Goal: Task Accomplishment & Management: Use online tool/utility

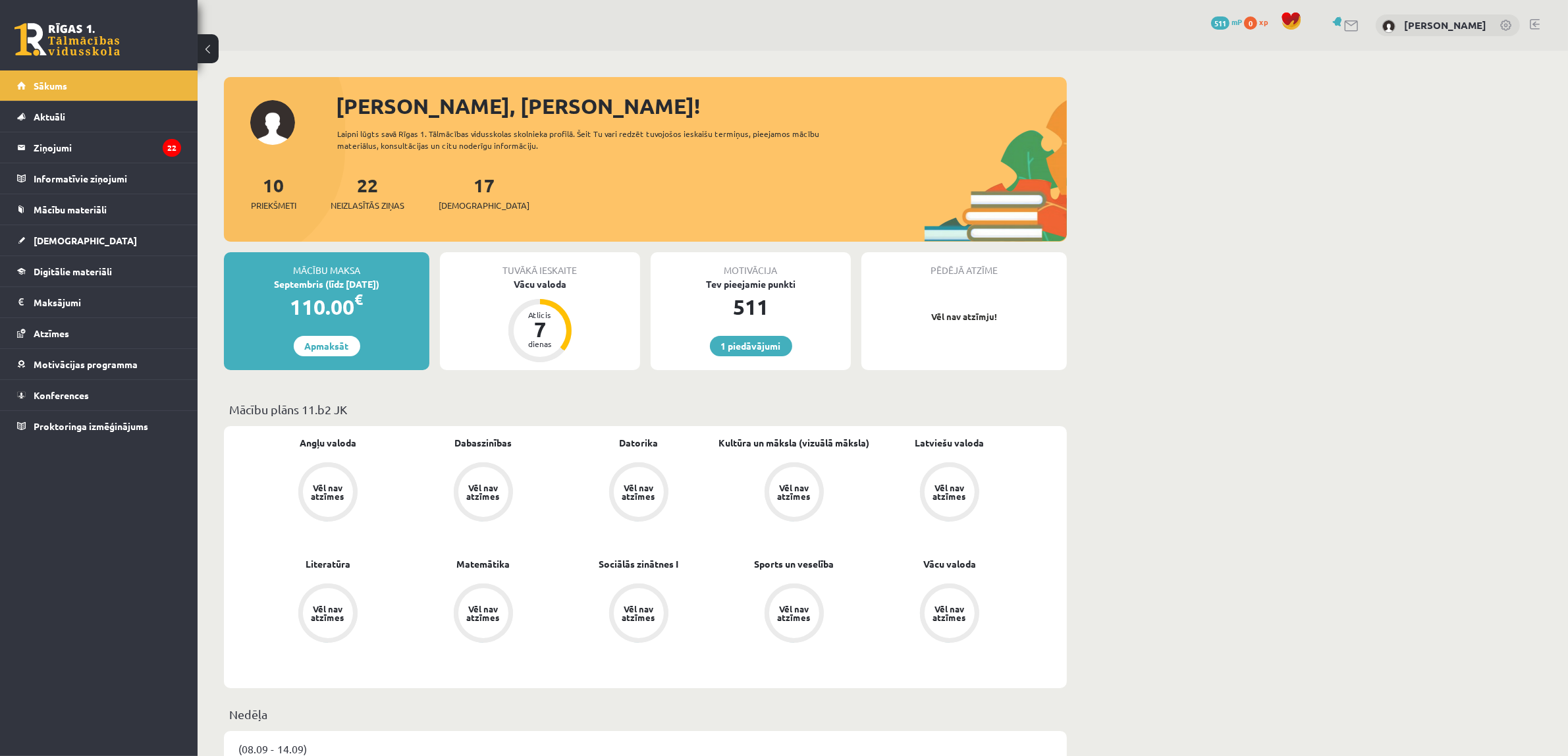
click at [369, 198] on div "22 Neizlasītās ziņas" at bounding box center [367, 192] width 74 height 41
click at [371, 207] on span "Neizlasītās ziņas" at bounding box center [367, 205] width 74 height 14
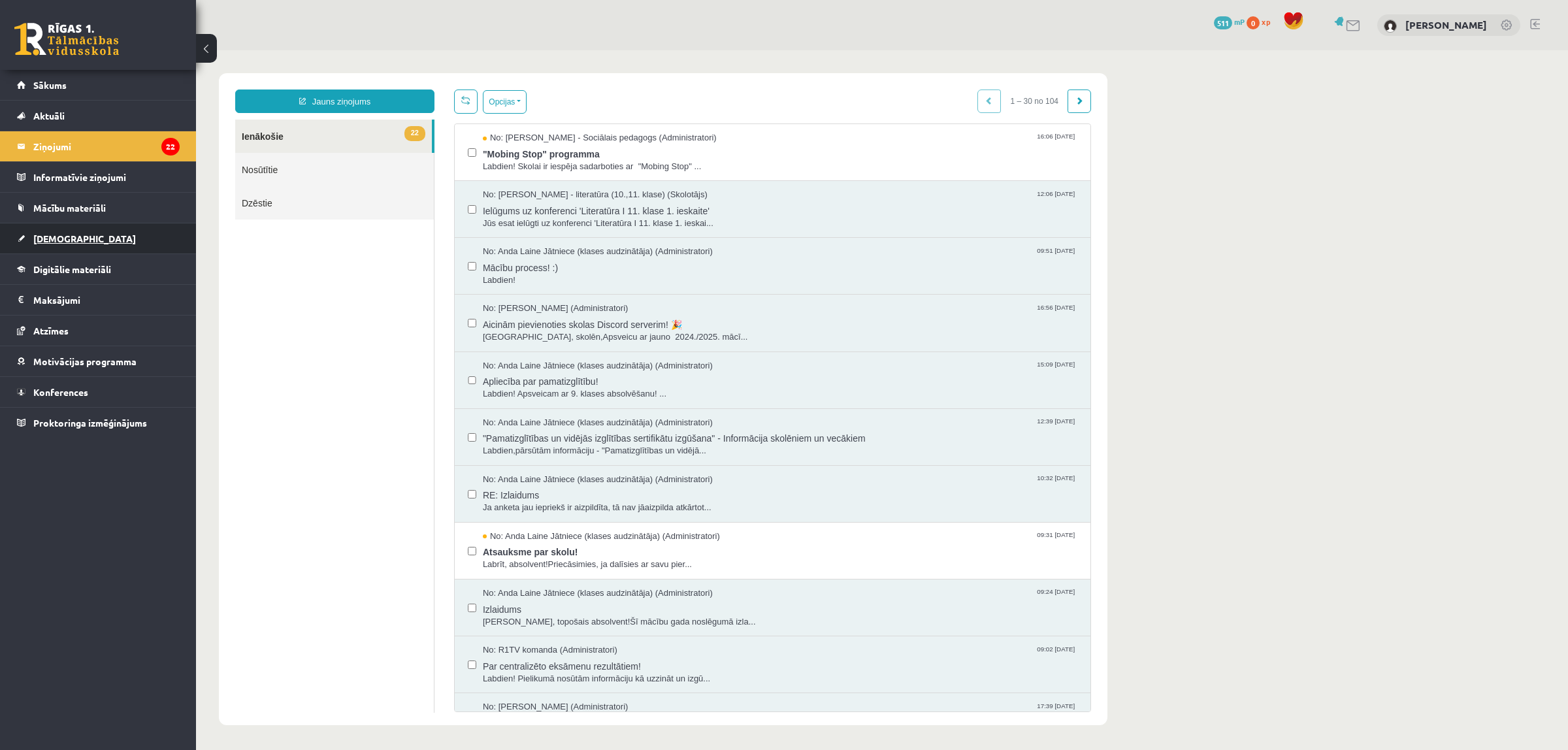
click at [118, 230] on link "[DEMOGRAPHIC_DATA]" at bounding box center [98, 238] width 163 height 30
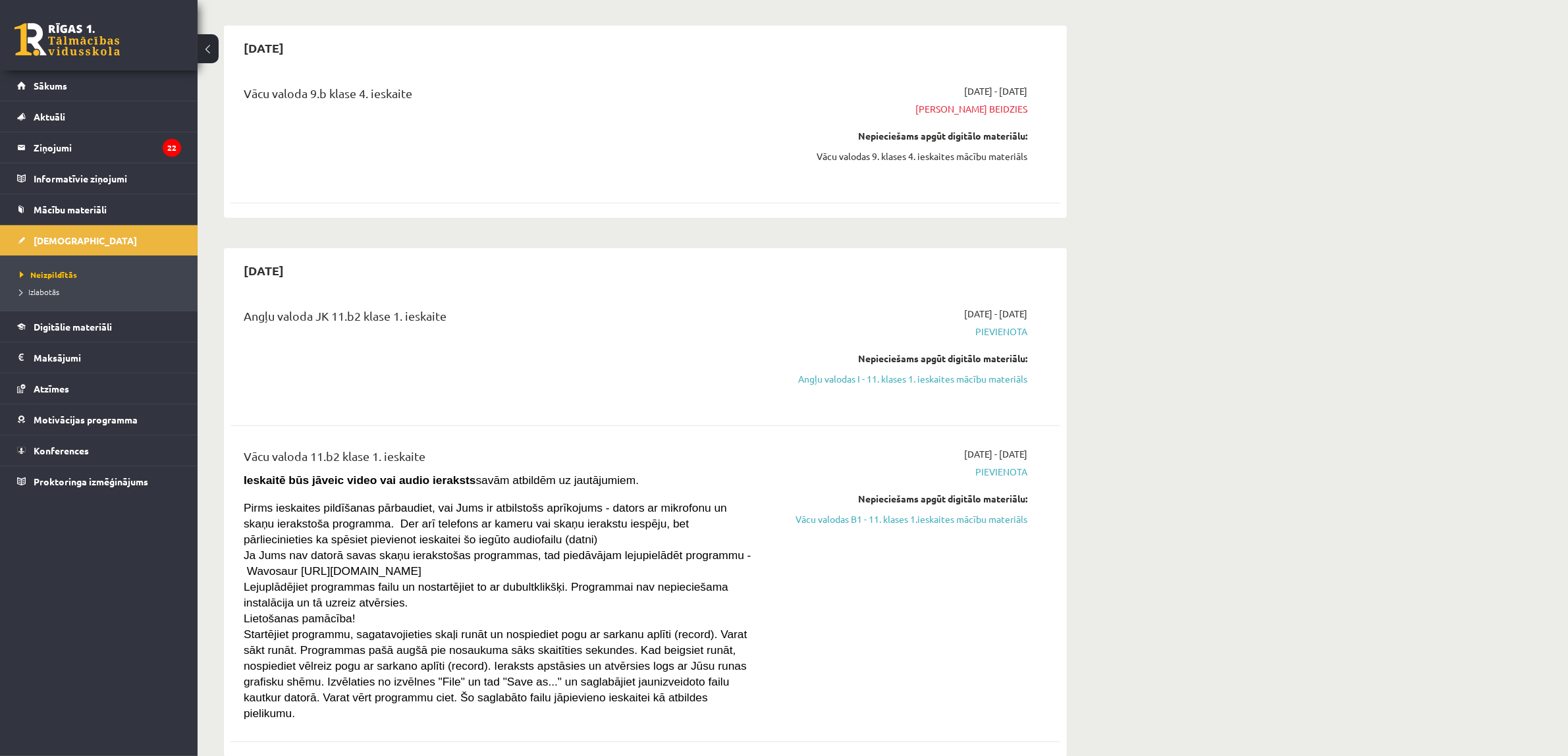
scroll to position [823, 0]
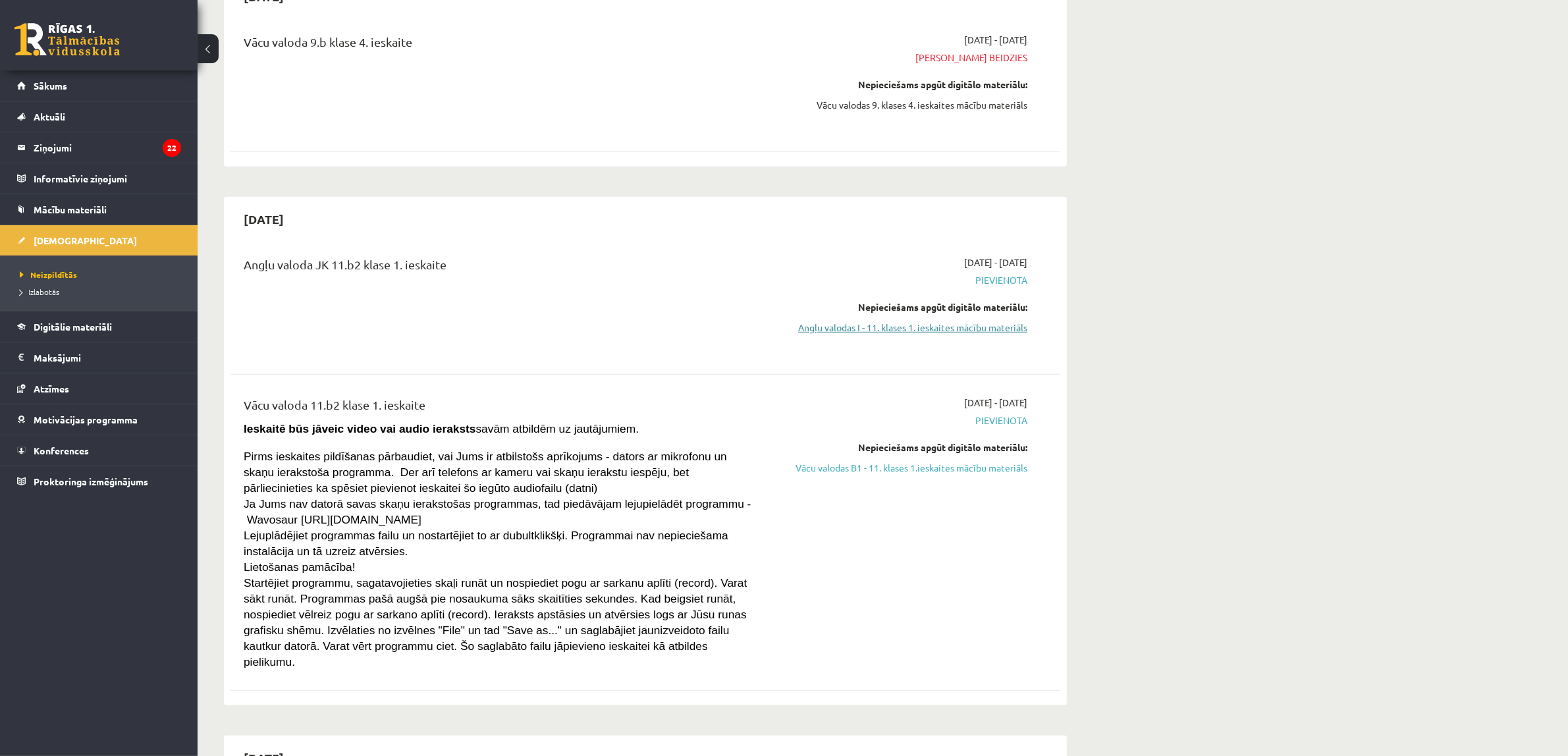
click at [795, 324] on link "Angļu valodas I - 11. klases 1. ieskaites mācību materiāls" at bounding box center [903, 328] width 248 height 14
click at [833, 327] on link "Angļu valodas I - 11. klases 1. ieskaites mācību materiāls" at bounding box center [903, 328] width 248 height 14
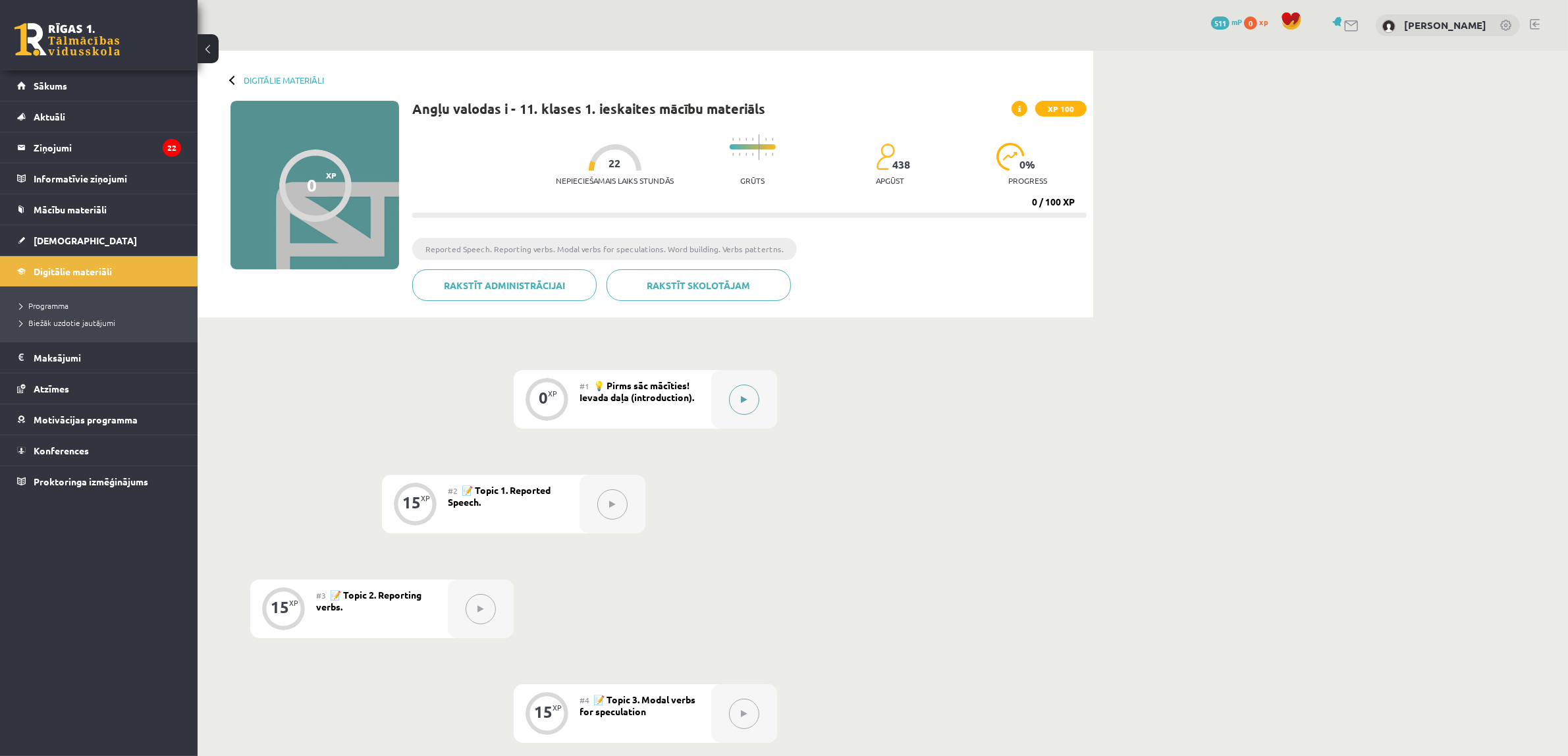
click at [748, 396] on button at bounding box center [745, 400] width 31 height 31
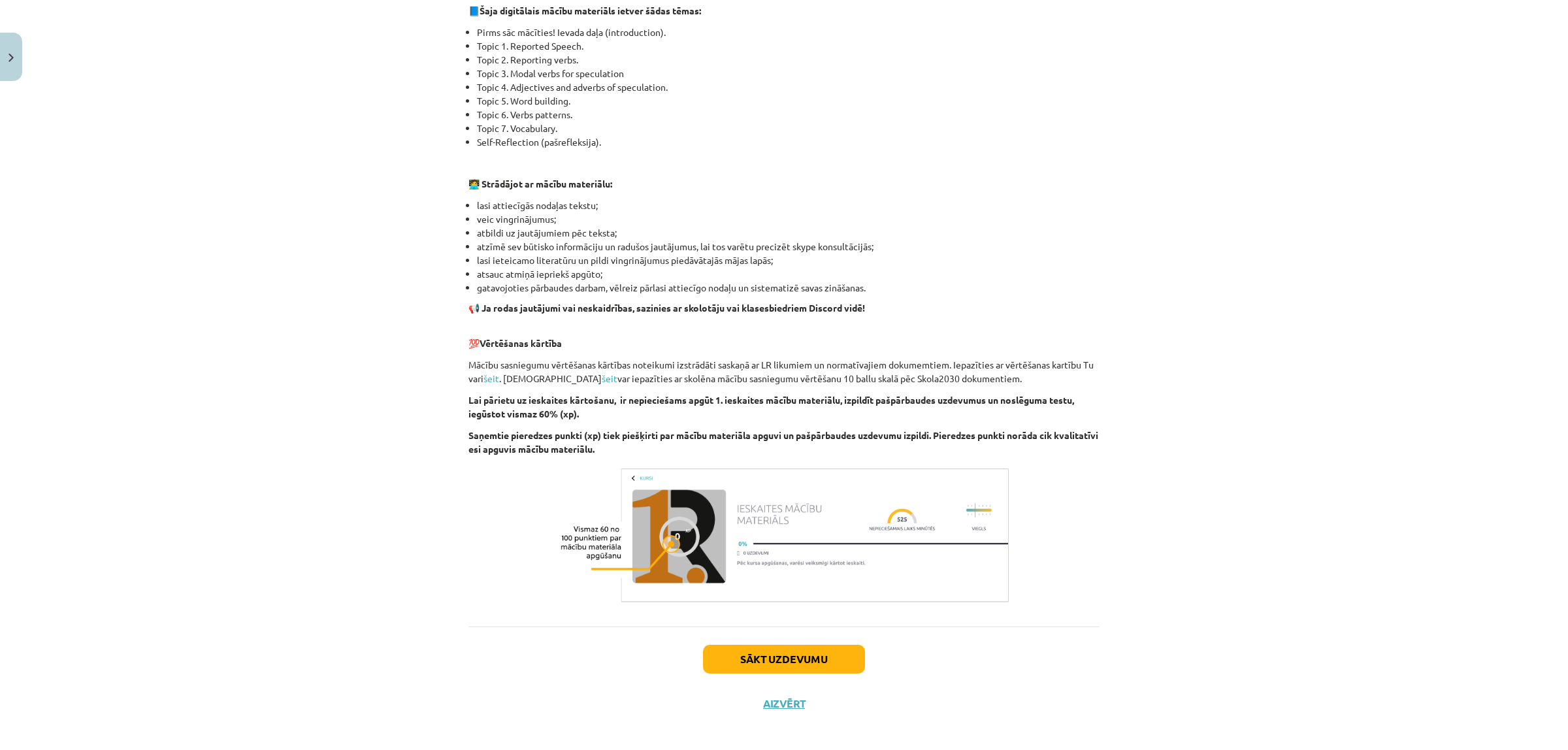
scroll to position [624, 0]
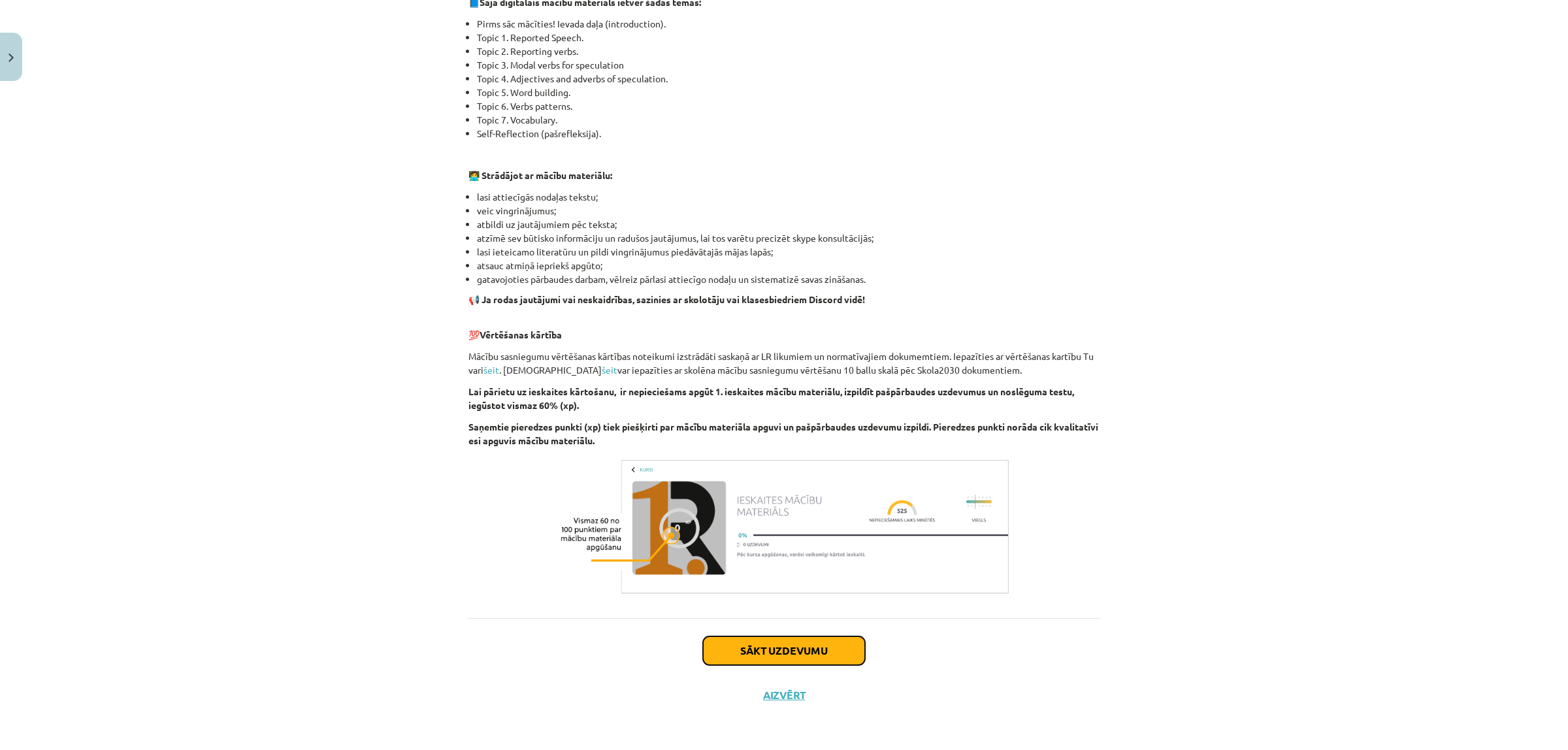
click at [739, 654] on button "Sākt uzdevumu" at bounding box center [784, 651] width 162 height 29
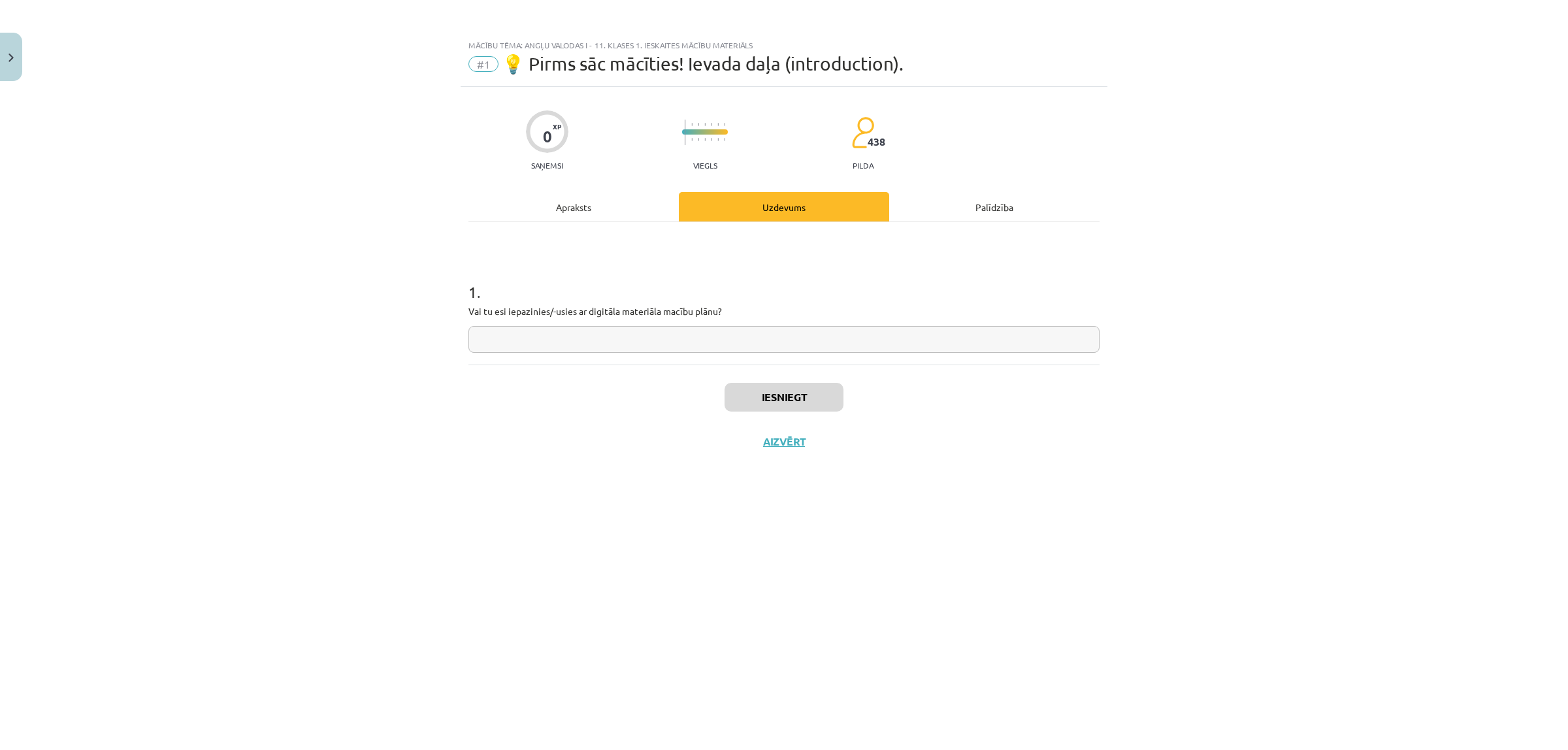
scroll to position [0, 0]
click at [518, 213] on div "Apraksts" at bounding box center [573, 206] width 211 height 29
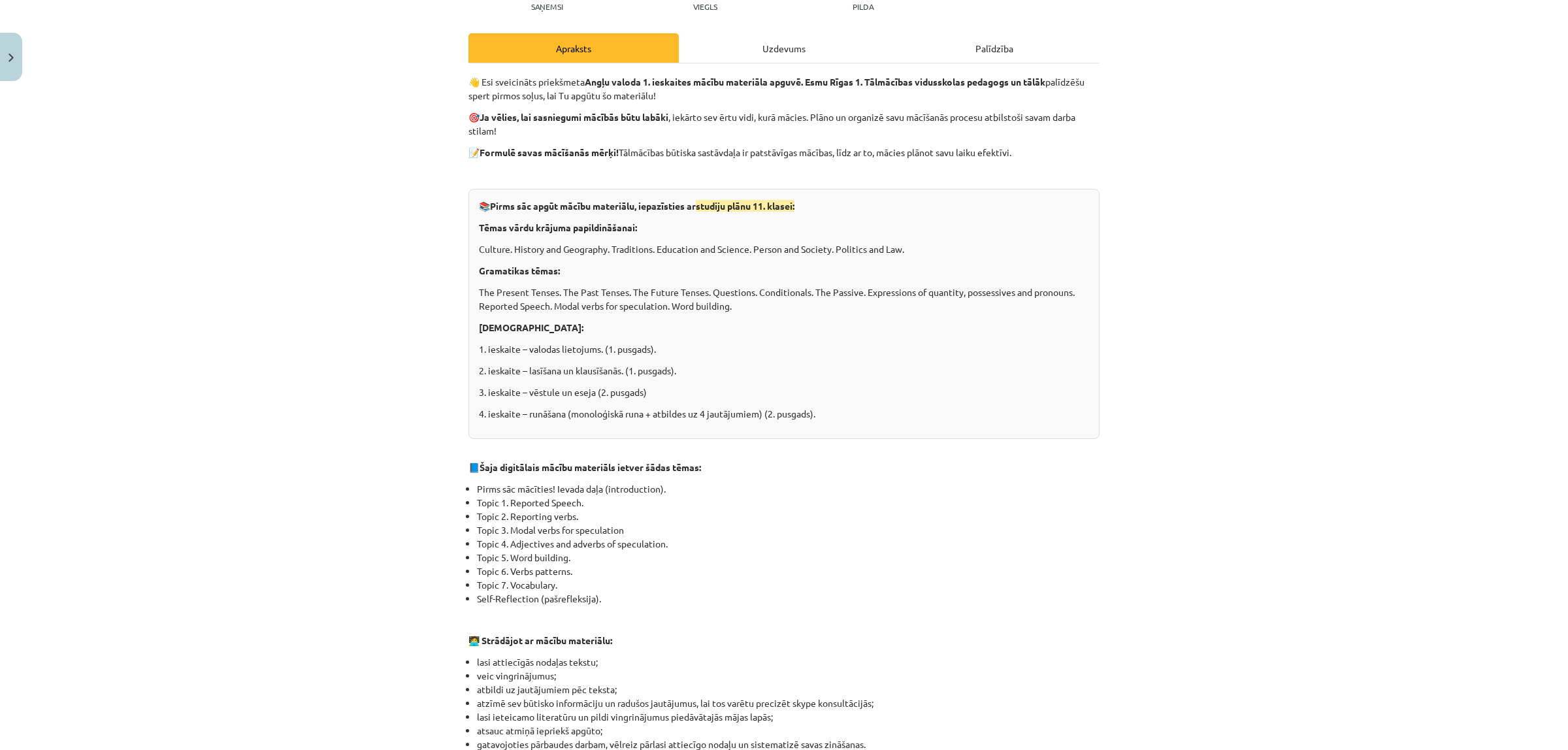
scroll to position [327, 0]
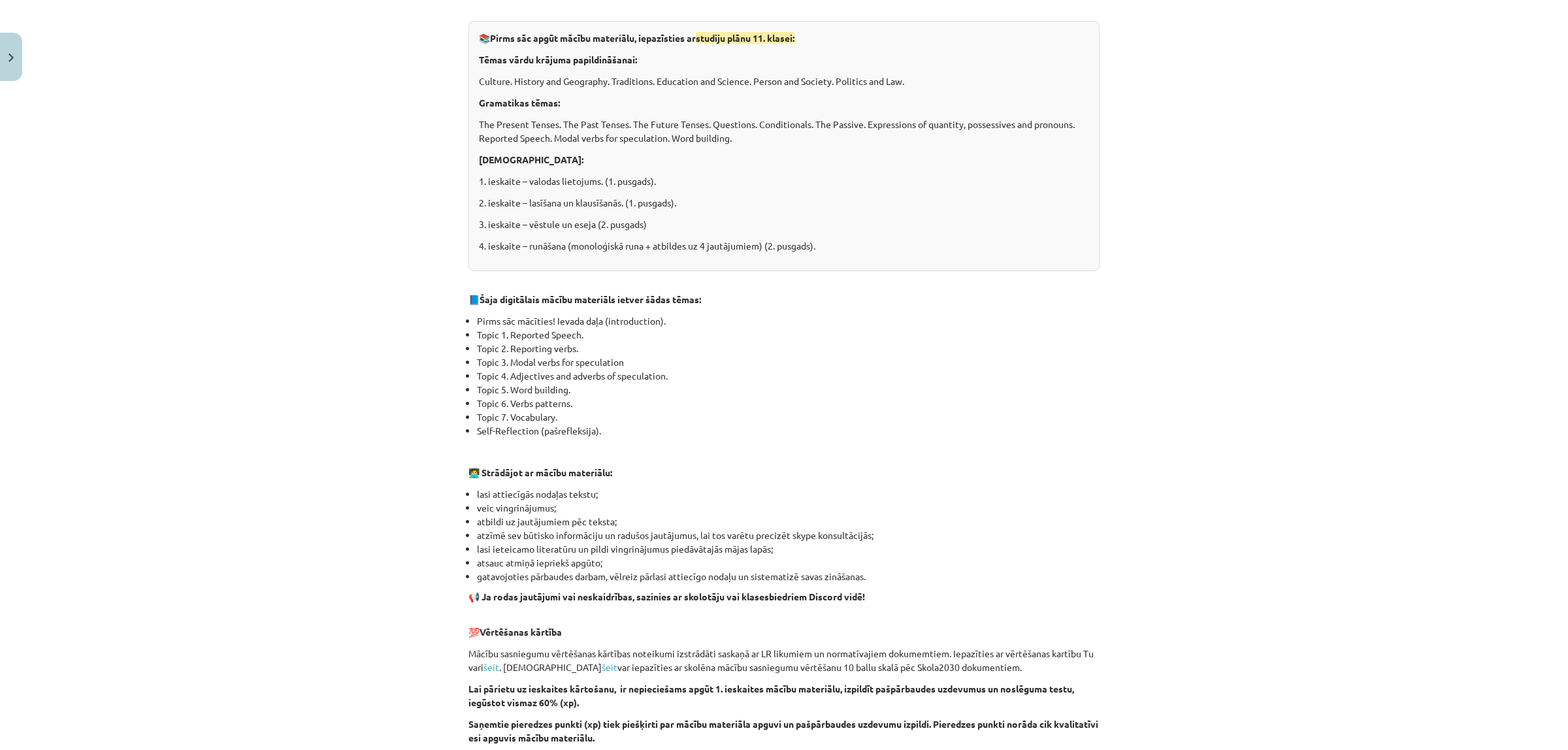
drag, startPoint x: 419, startPoint y: 585, endPoint x: 417, endPoint y: 592, distance: 7.3
click at [419, 591] on div "Mācību tēma: Angļu valodas i - 11. klases 1. ieskaites mācību materiāls #1 💡 Pi…" at bounding box center [784, 375] width 1568 height 750
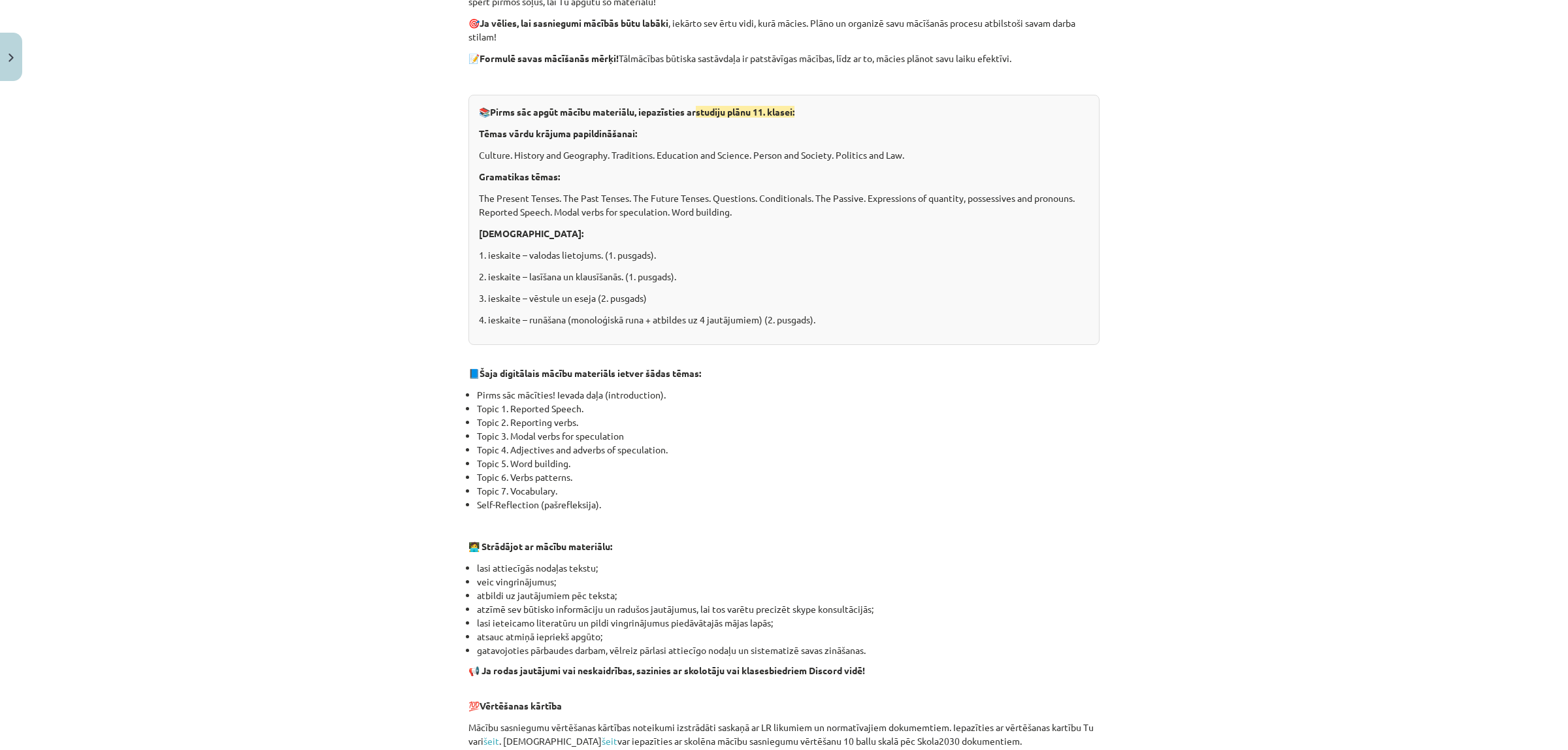
scroll to position [0, 0]
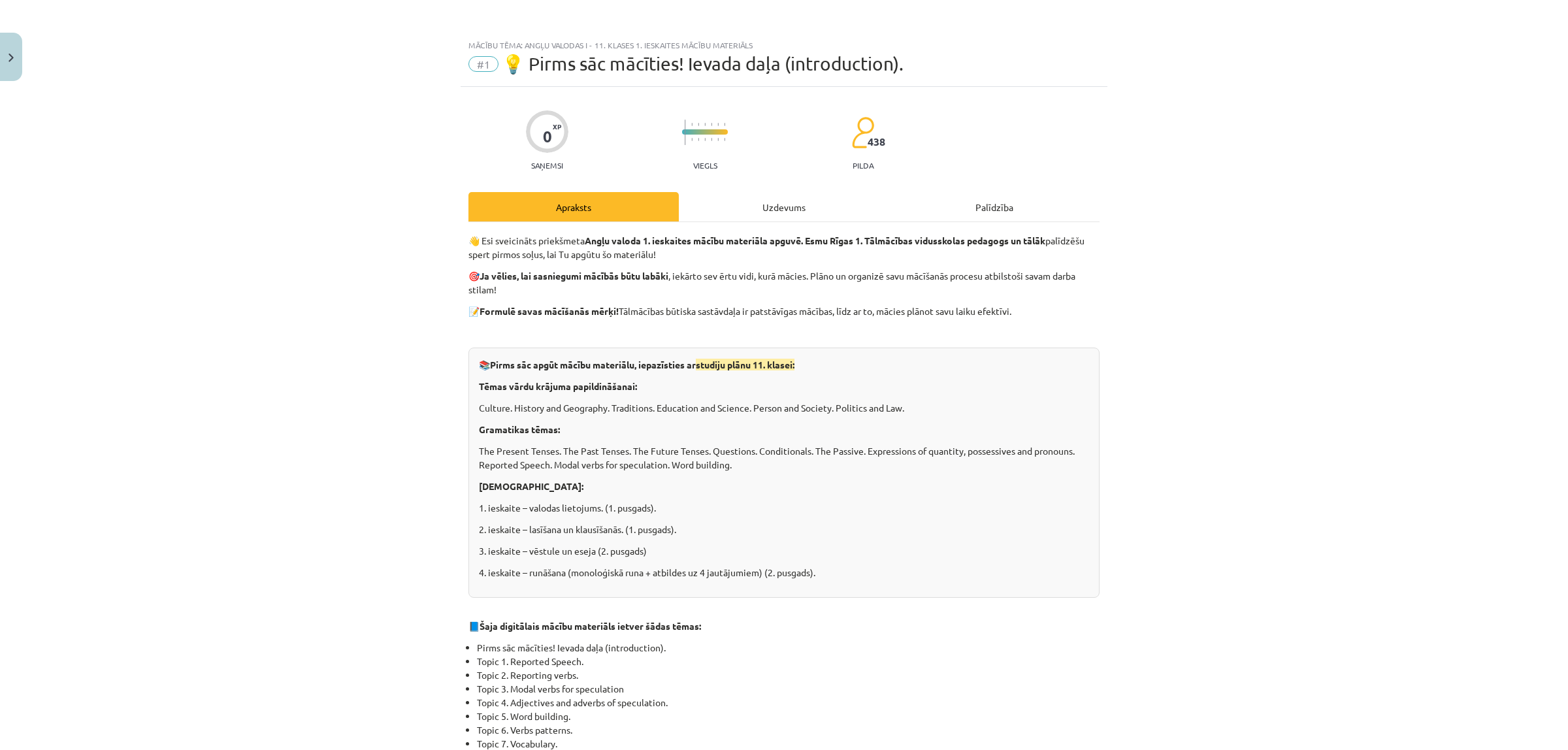
click at [789, 205] on div "Uzdevums" at bounding box center [784, 206] width 211 height 29
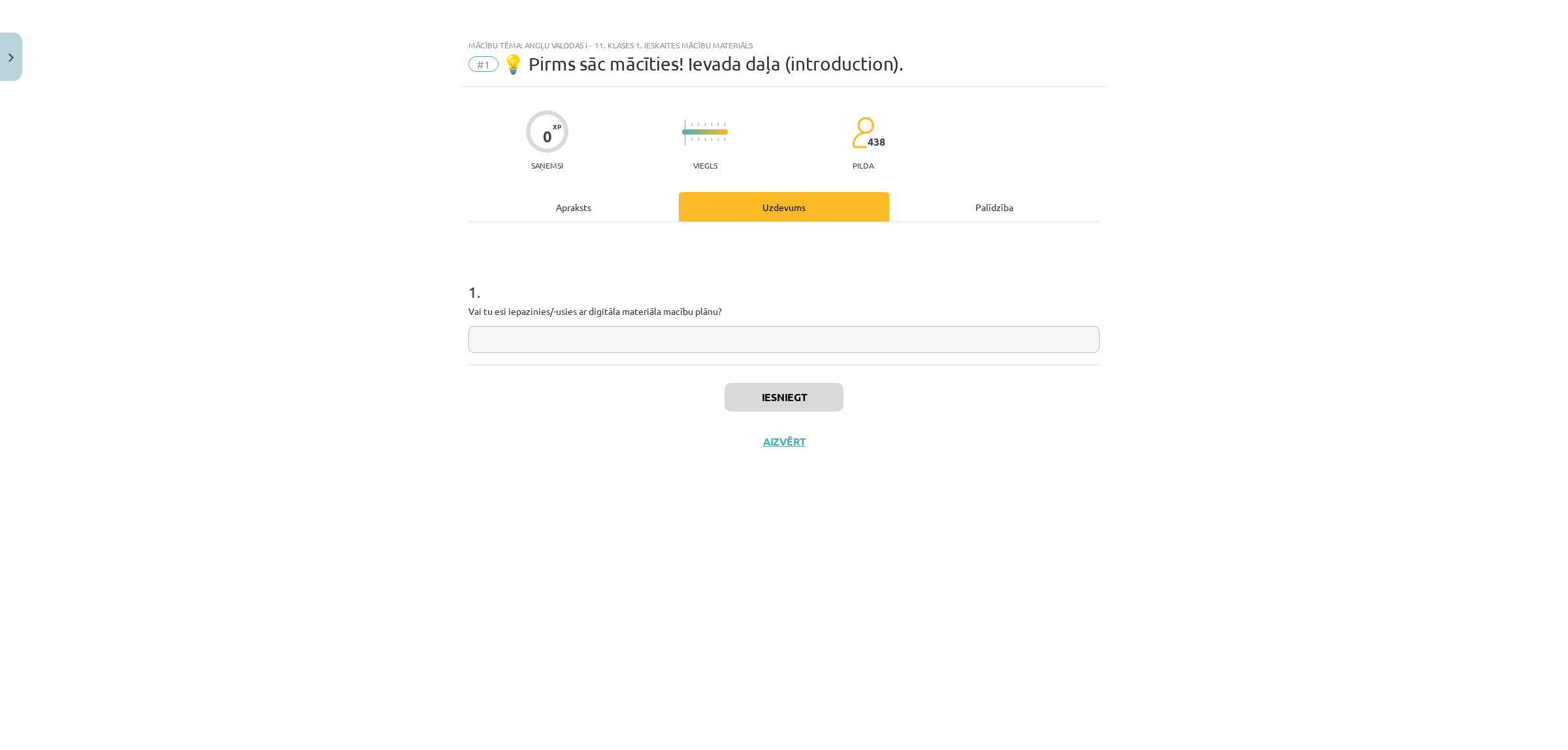
drag, startPoint x: 956, startPoint y: 206, endPoint x: 957, endPoint y: 214, distance: 8.1
click at [957, 214] on div "Palīdzība" at bounding box center [995, 206] width 211 height 29
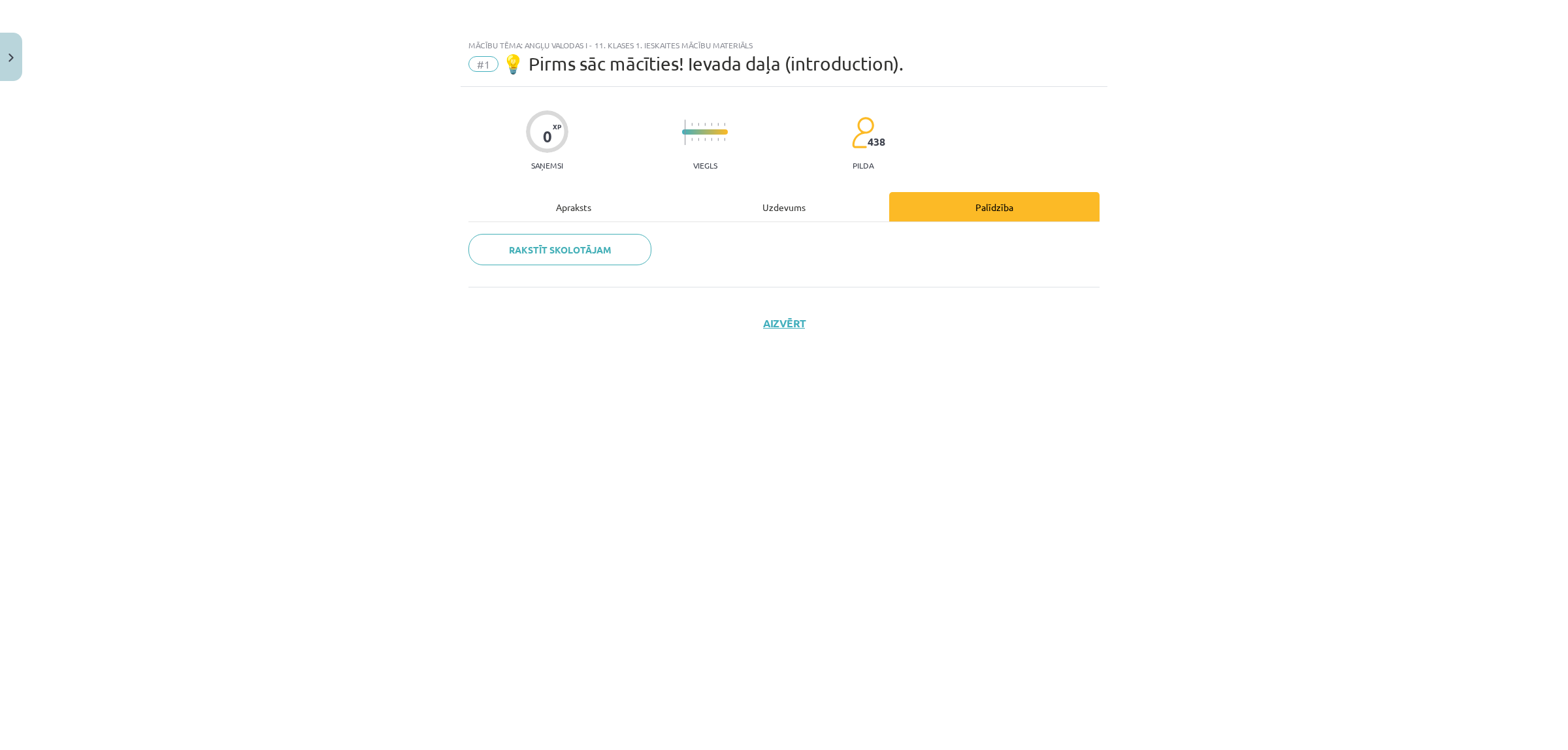
click at [832, 204] on div "Uzdevums" at bounding box center [784, 206] width 211 height 29
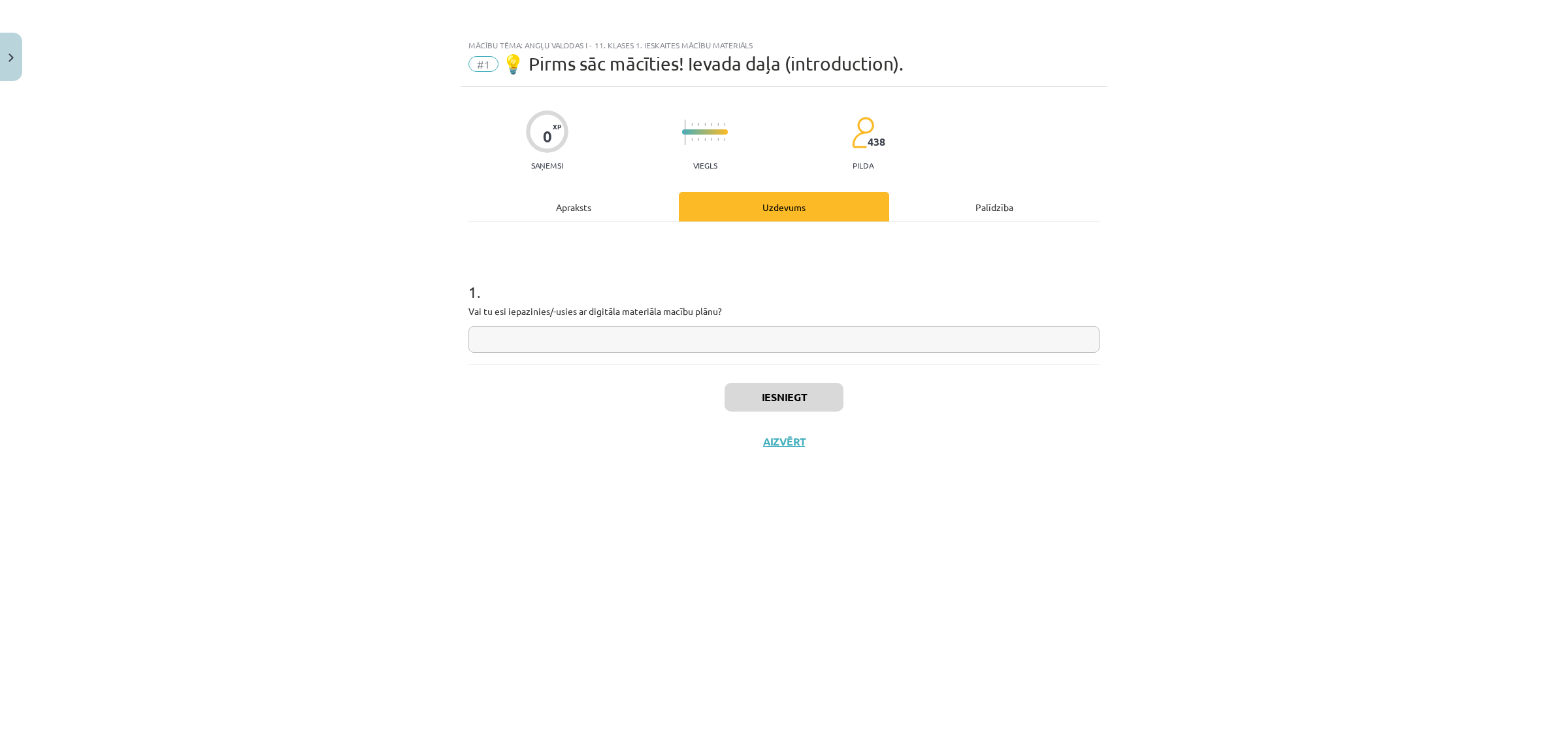
click at [531, 209] on div "Apraksts" at bounding box center [573, 206] width 211 height 29
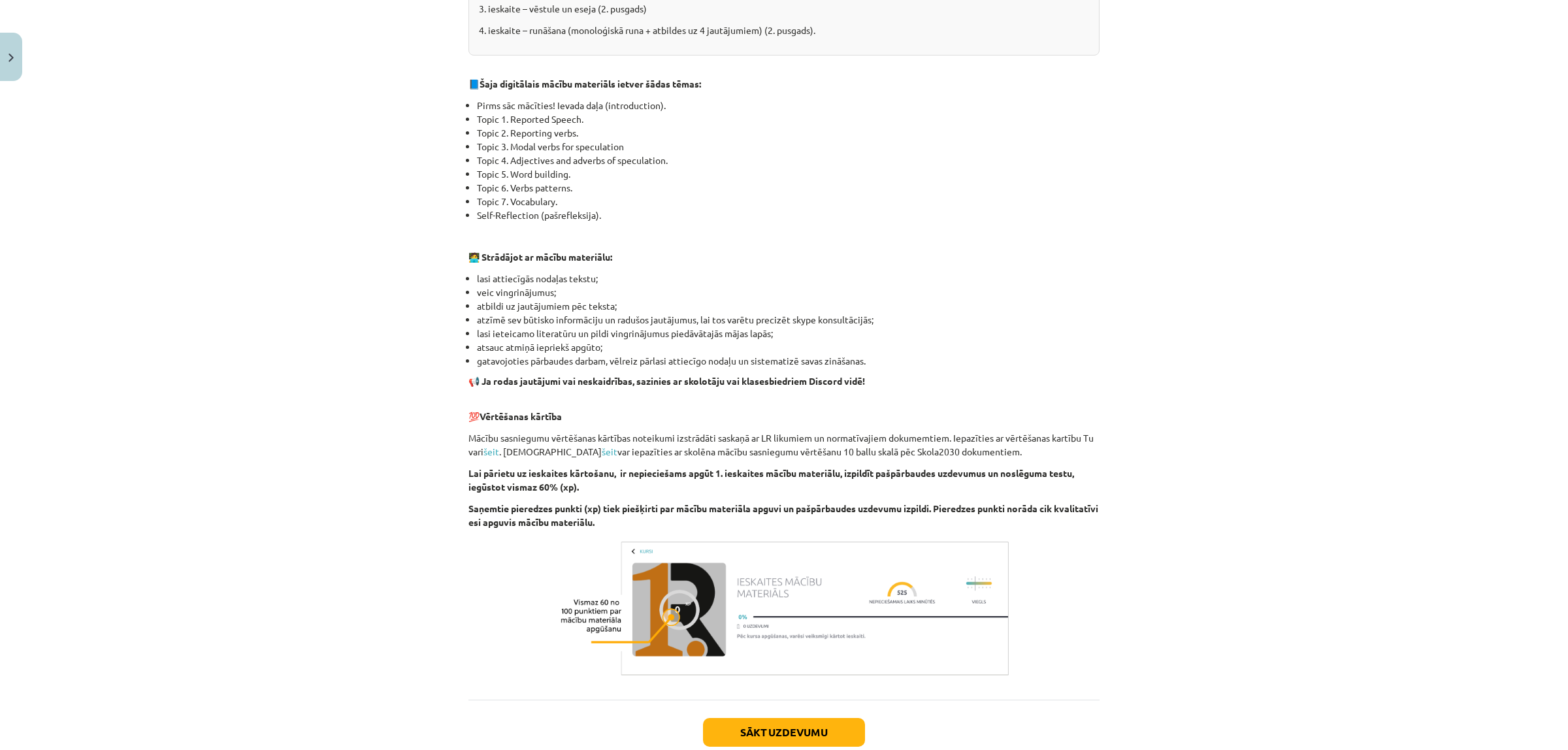
scroll to position [624, 0]
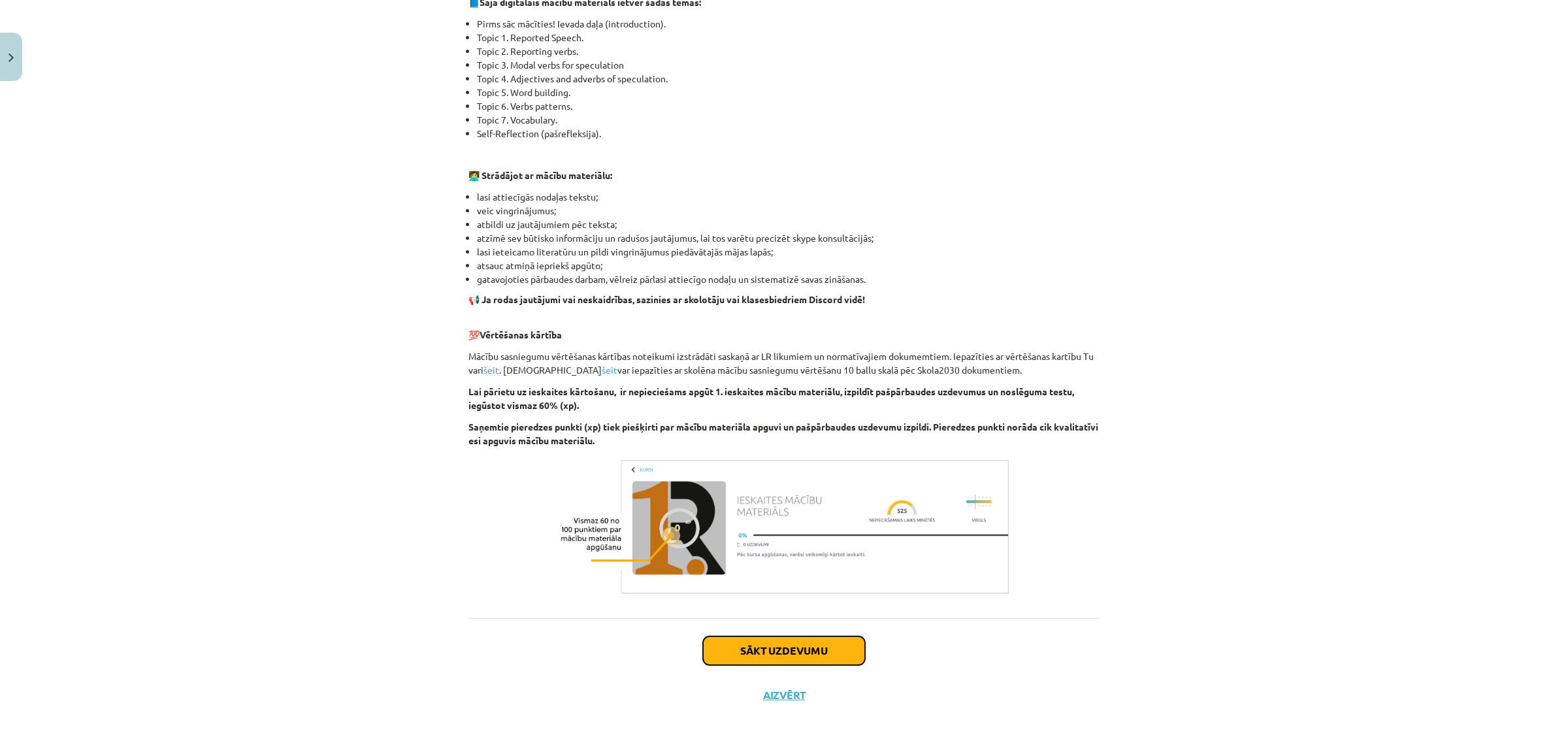
click at [787, 658] on button "Sākt uzdevumu" at bounding box center [784, 651] width 162 height 29
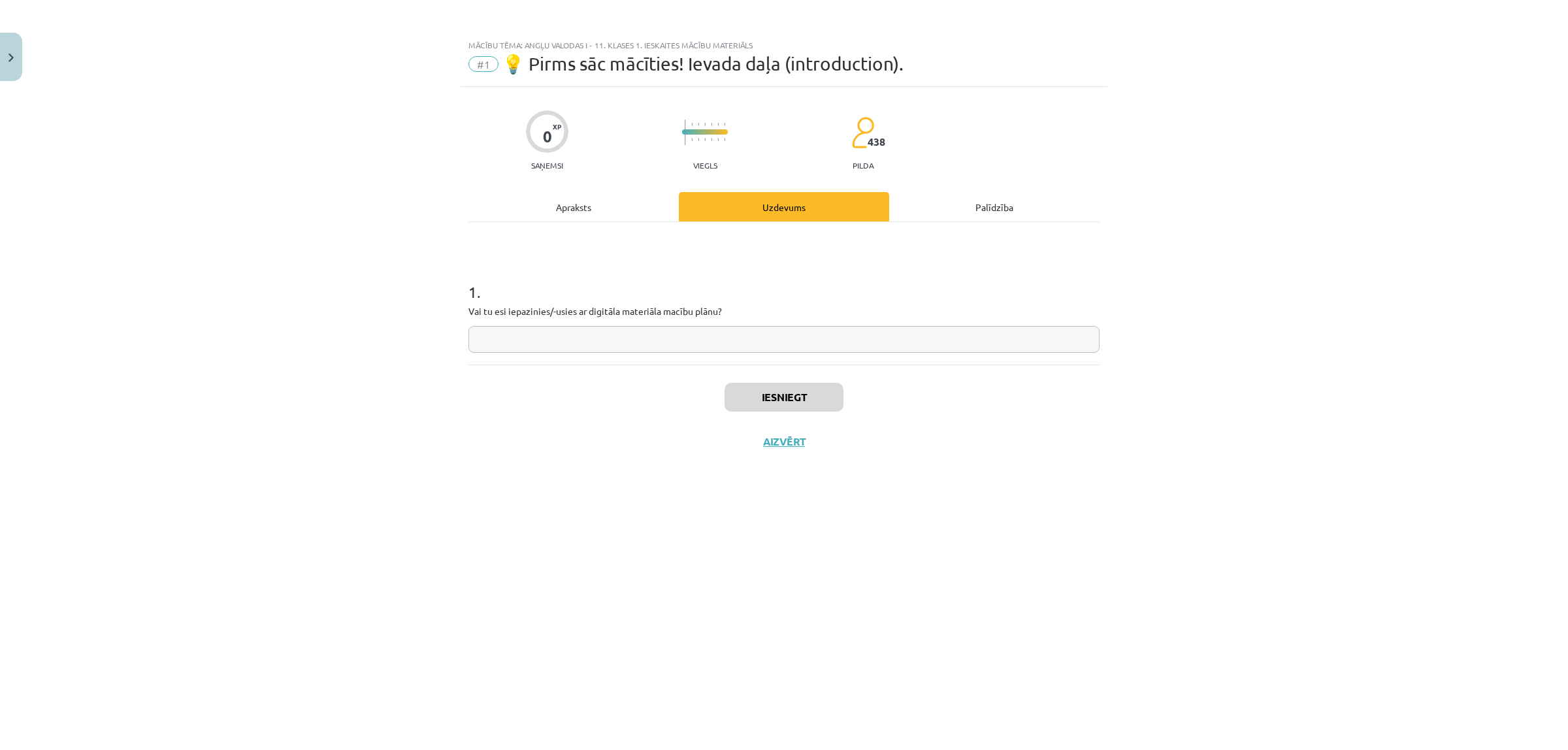
scroll to position [0, 0]
click at [736, 333] on input "text" at bounding box center [783, 339] width 631 height 27
type input "**"
click at [771, 392] on button "Iesniegt" at bounding box center [783, 397] width 119 height 29
click at [721, 450] on button "Nākamā nodarbība" at bounding box center [784, 450] width 128 height 30
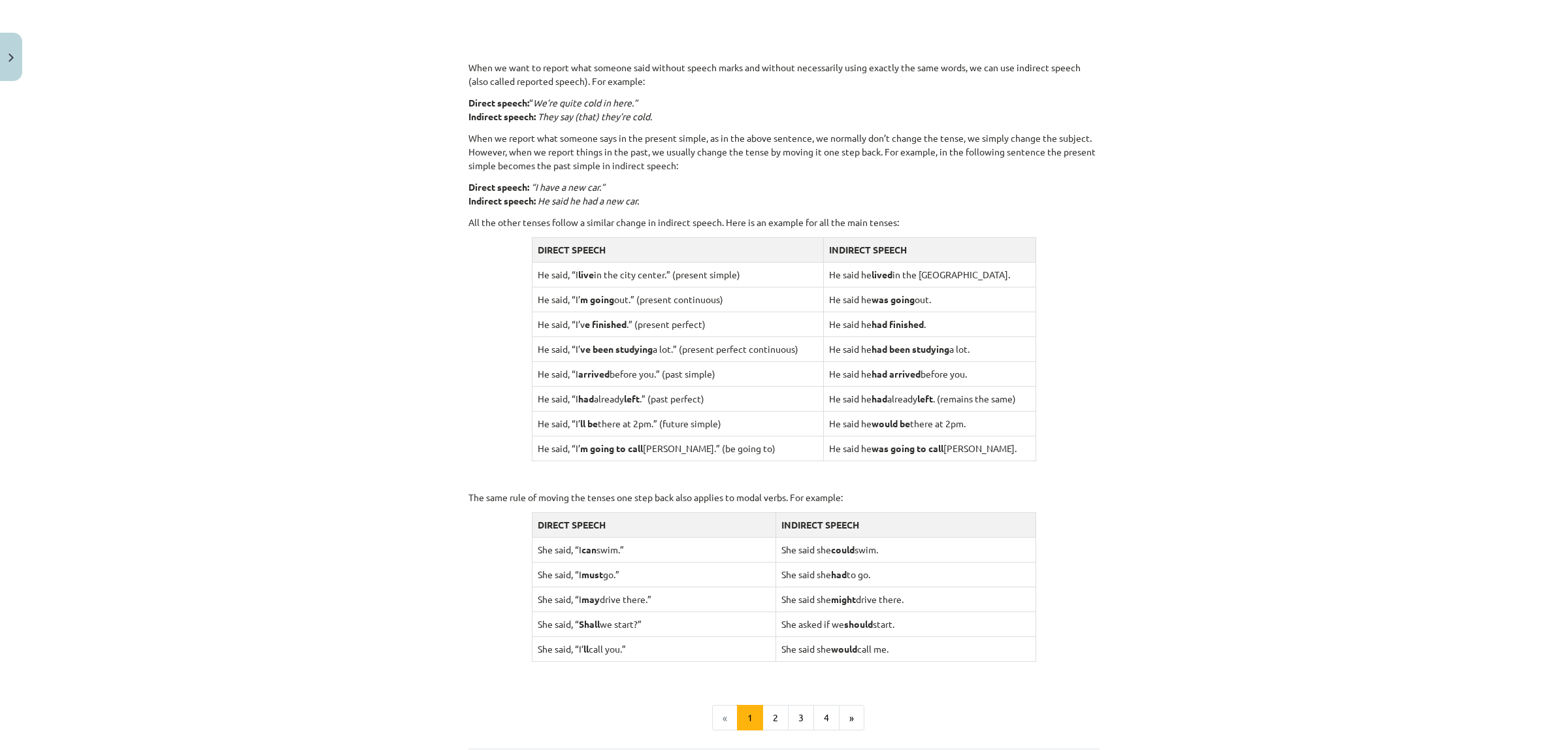
scroll to position [1018, 0]
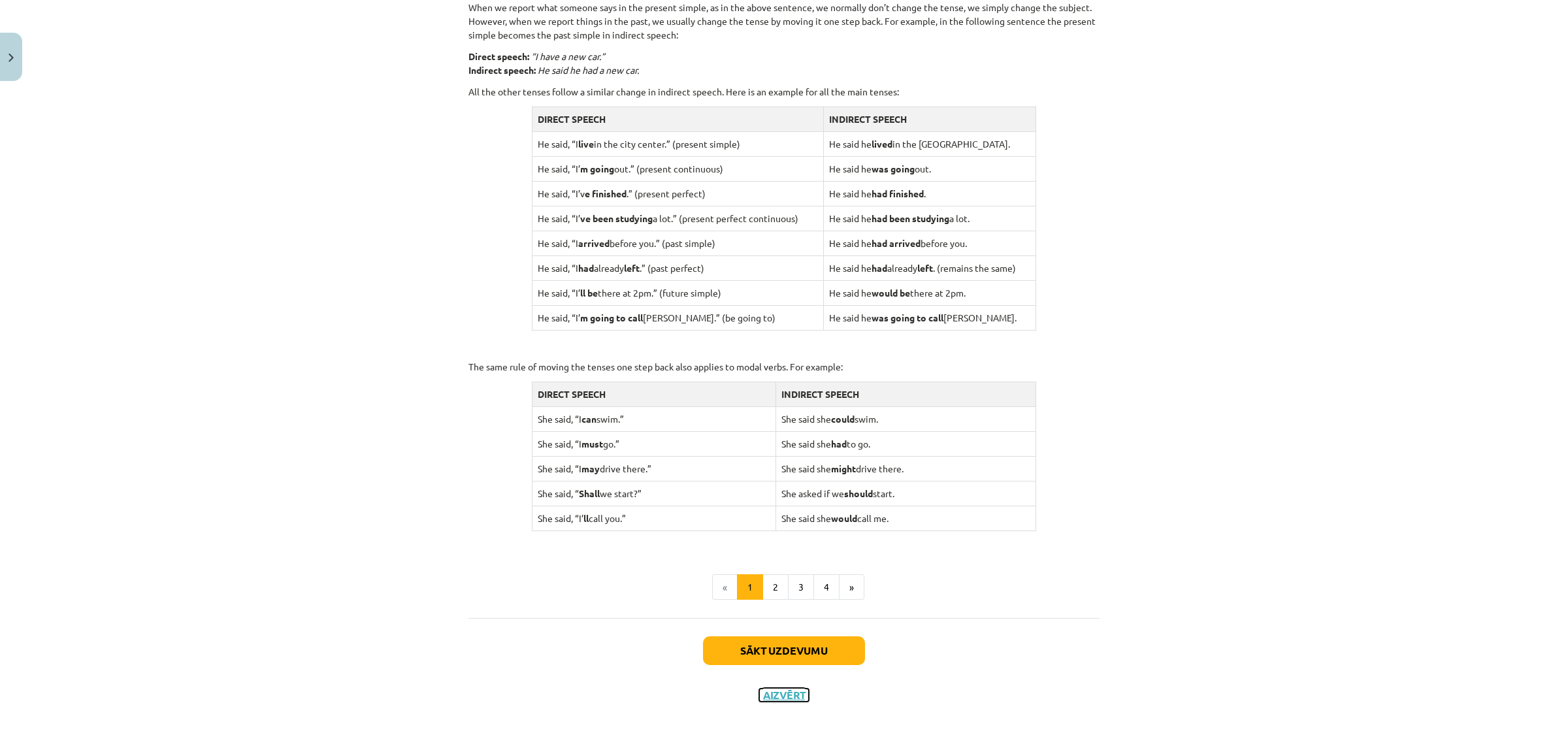
click at [802, 695] on button "Aizvērt" at bounding box center [784, 695] width 50 height 13
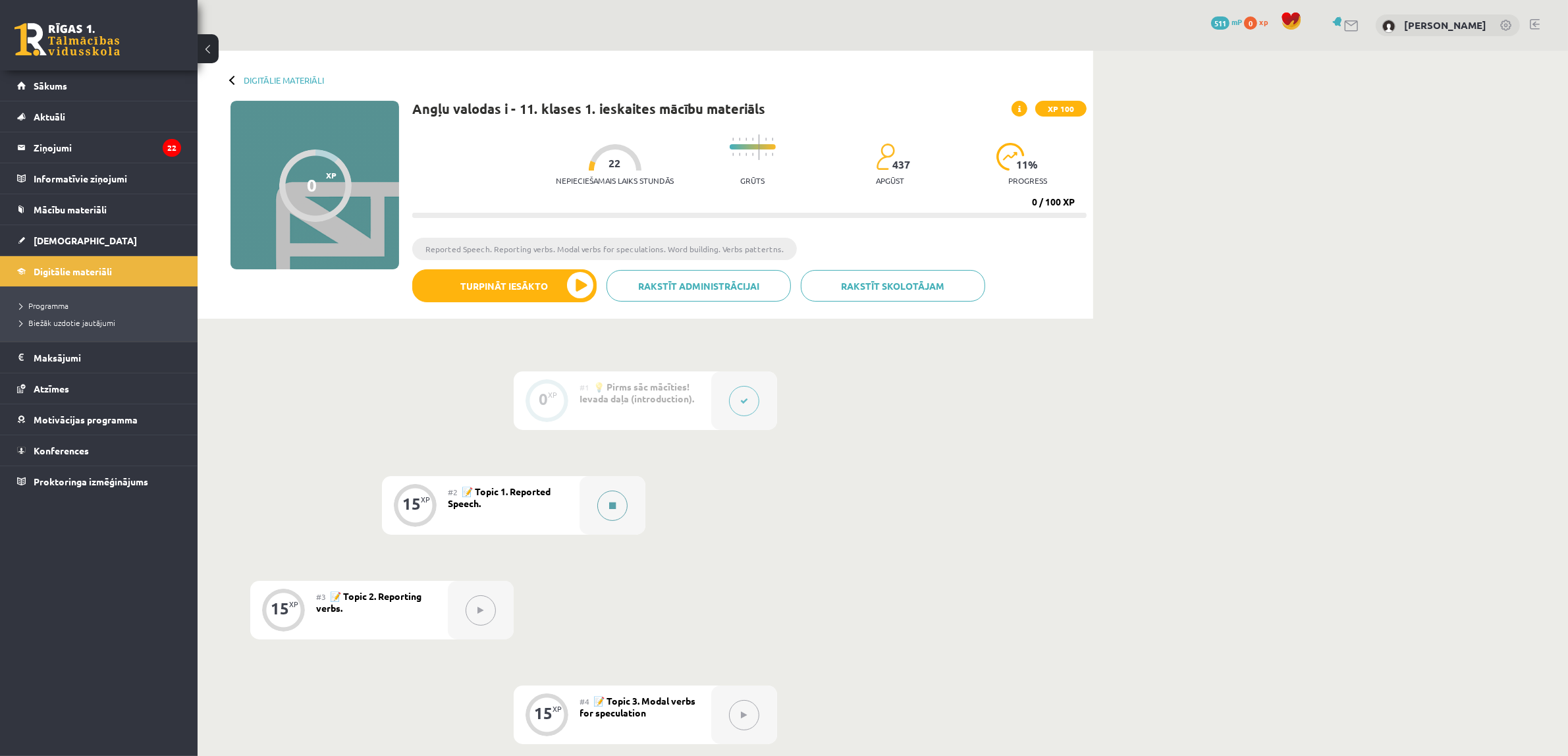
click at [618, 504] on button at bounding box center [613, 506] width 31 height 31
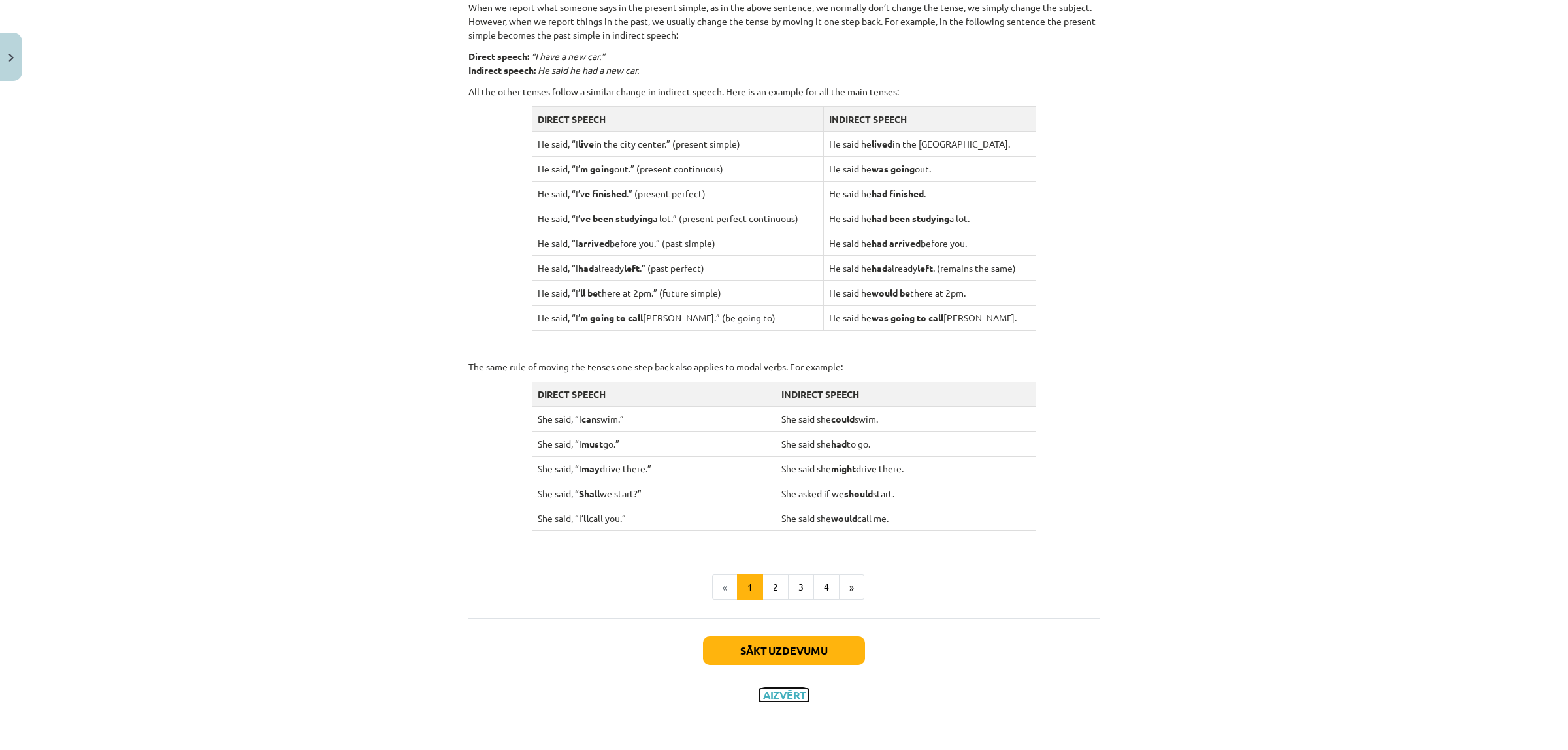
click at [778, 698] on button "Aizvērt" at bounding box center [784, 695] width 50 height 13
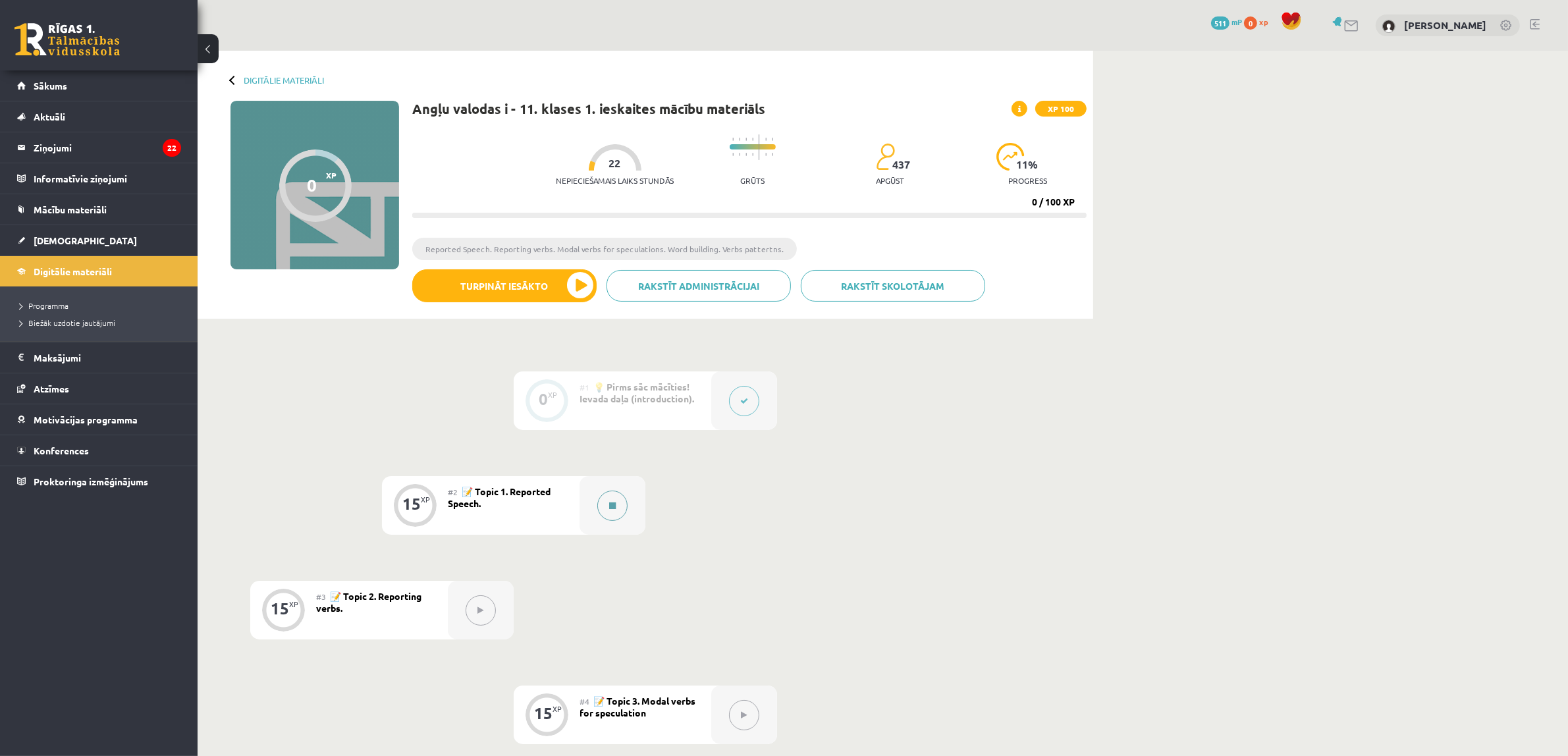
click at [600, 517] on div at bounding box center [613, 505] width 66 height 59
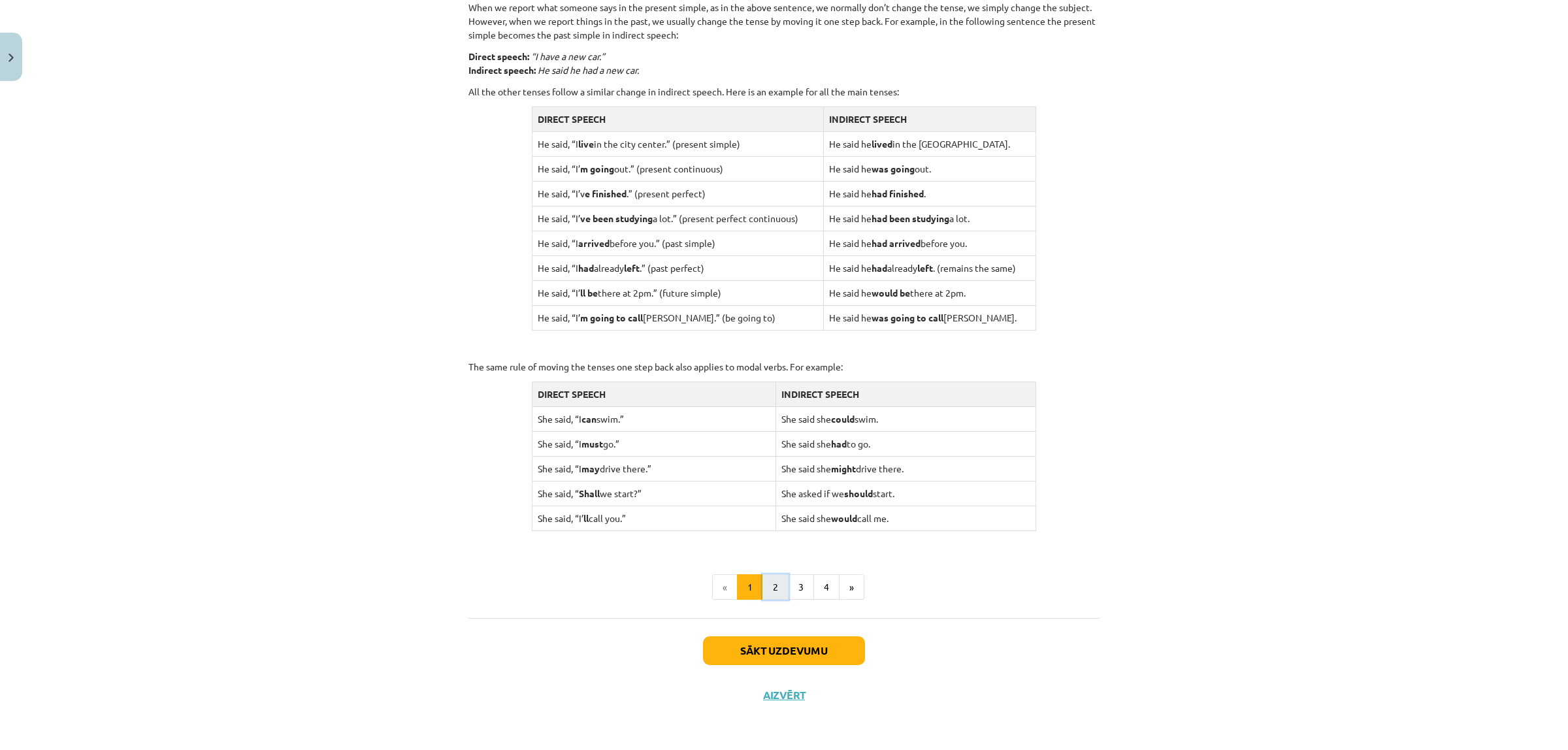
click at [771, 585] on button "2" at bounding box center [775, 587] width 26 height 26
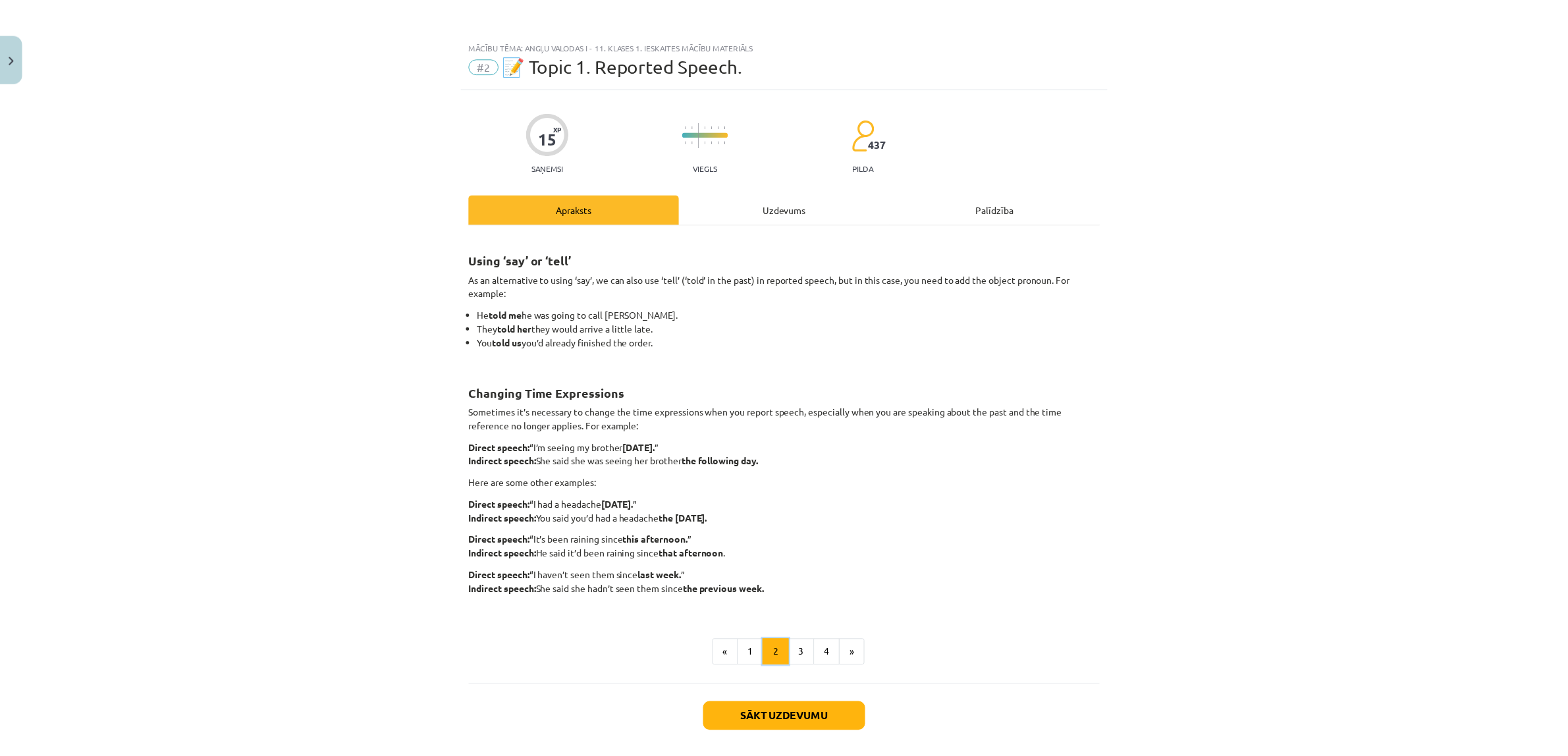
scroll to position [61, 0]
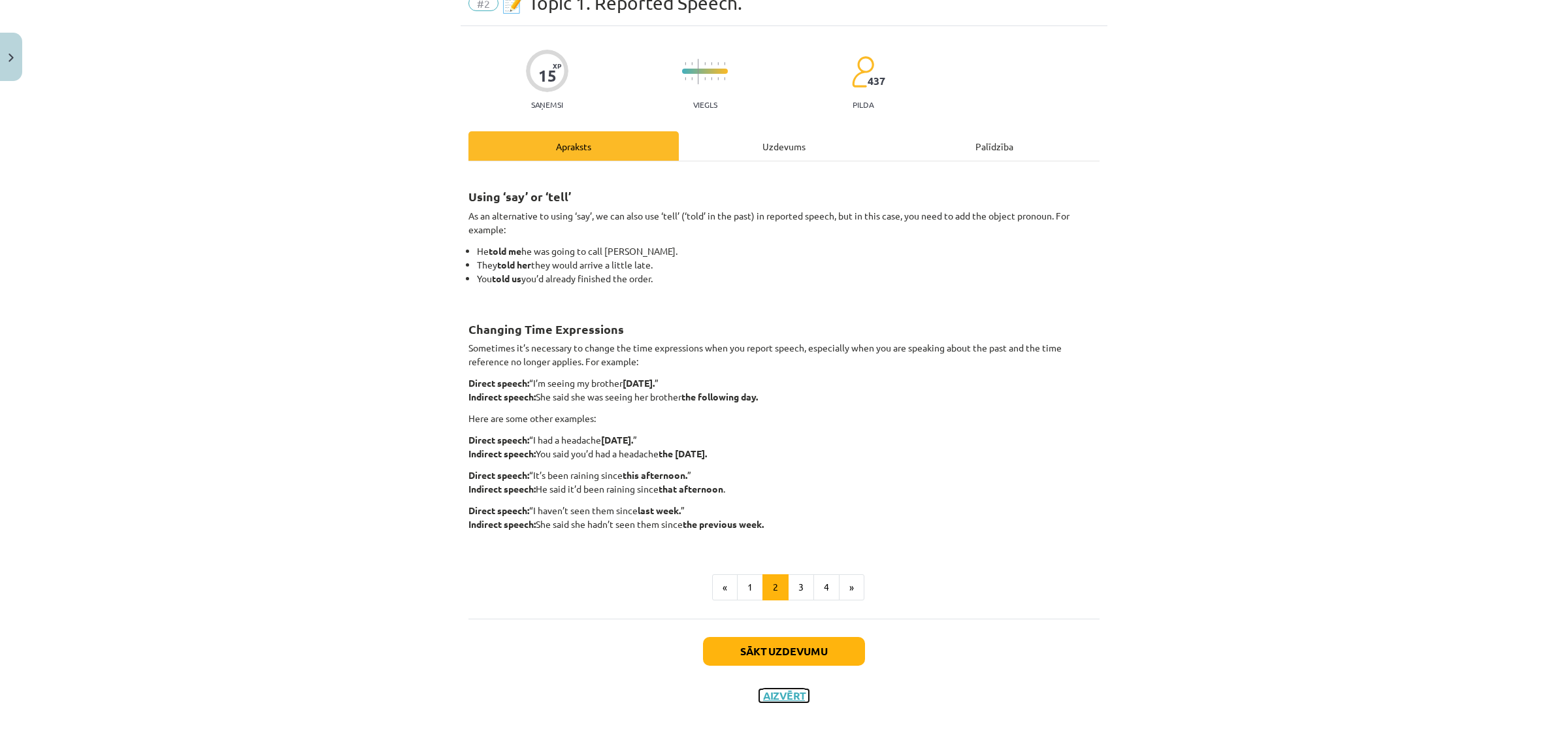
click at [789, 696] on button "Aizvērt" at bounding box center [784, 696] width 50 height 13
